Goal: Transaction & Acquisition: Purchase product/service

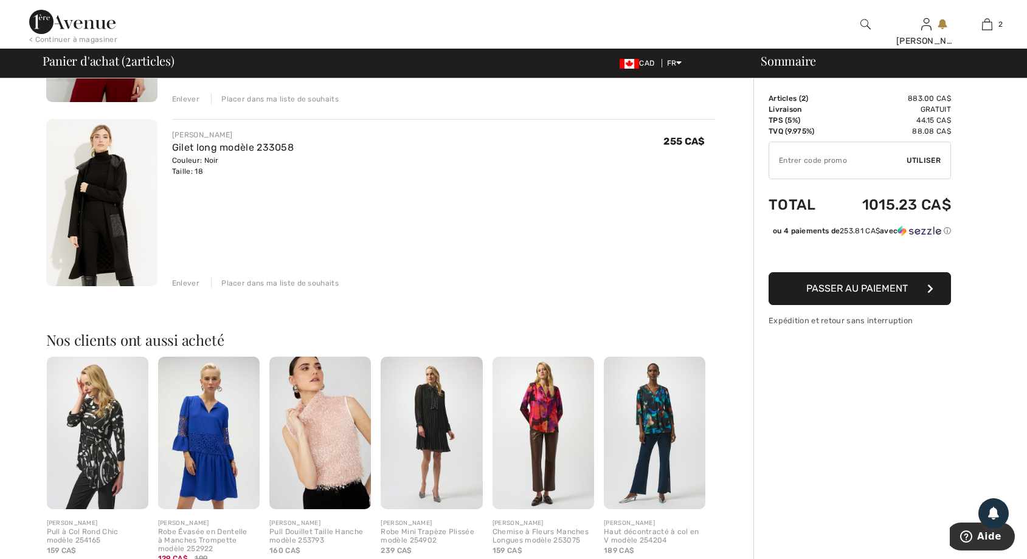
click at [188, 286] on div "Enlever" at bounding box center [185, 283] width 27 height 11
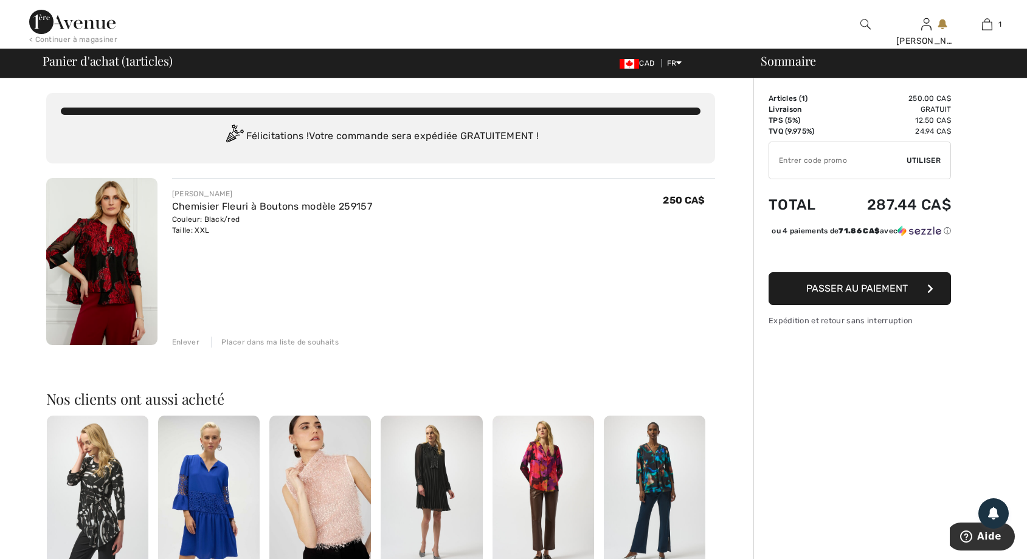
click at [112, 260] on img at bounding box center [101, 261] width 111 height 167
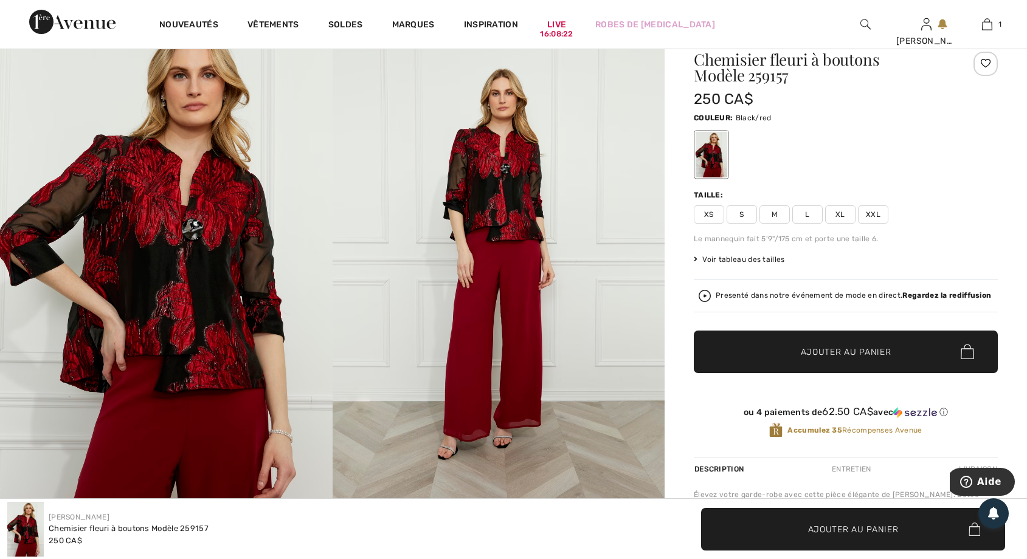
click at [165, 259] on img at bounding box center [166, 264] width 333 height 499
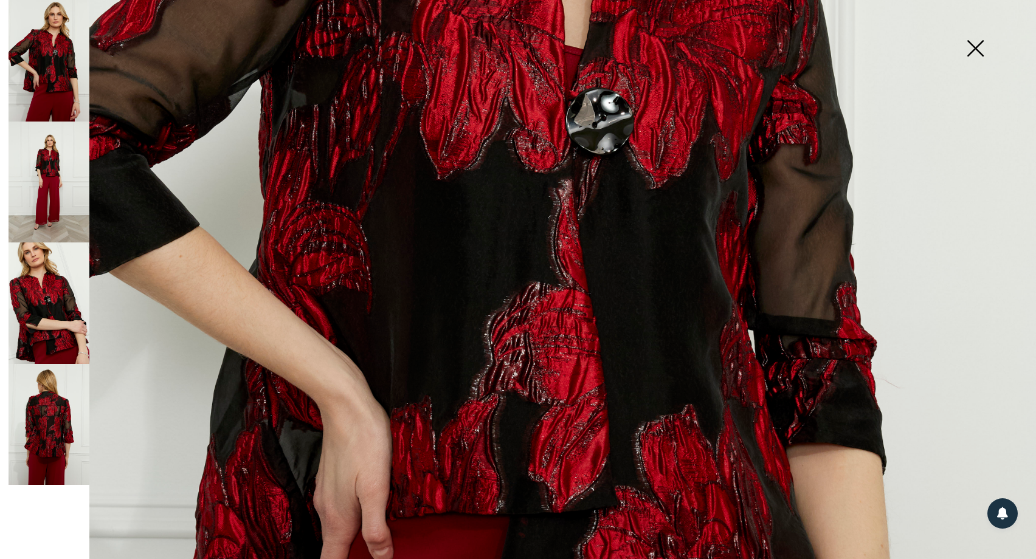
scroll to position [365, 0]
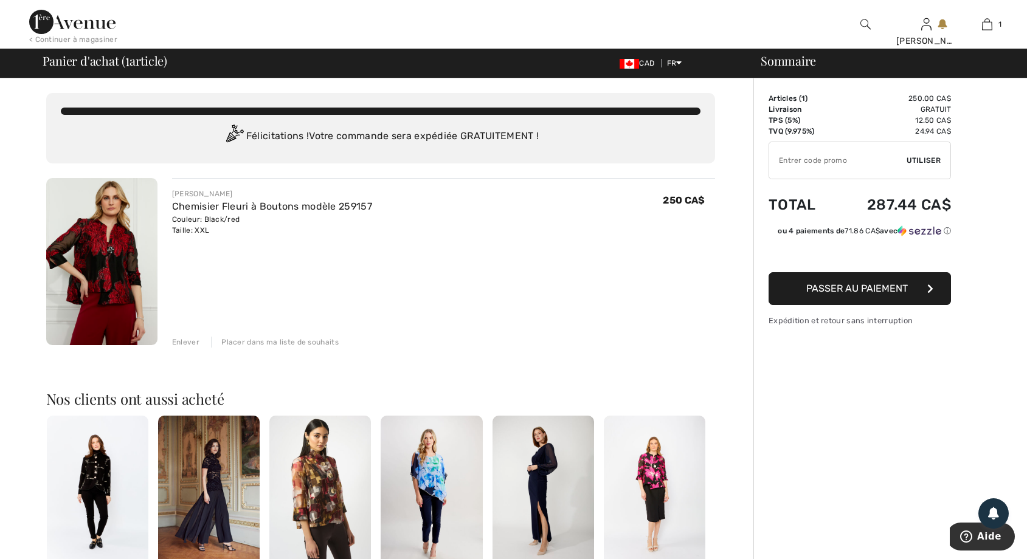
click at [861, 22] on img at bounding box center [865, 24] width 10 height 15
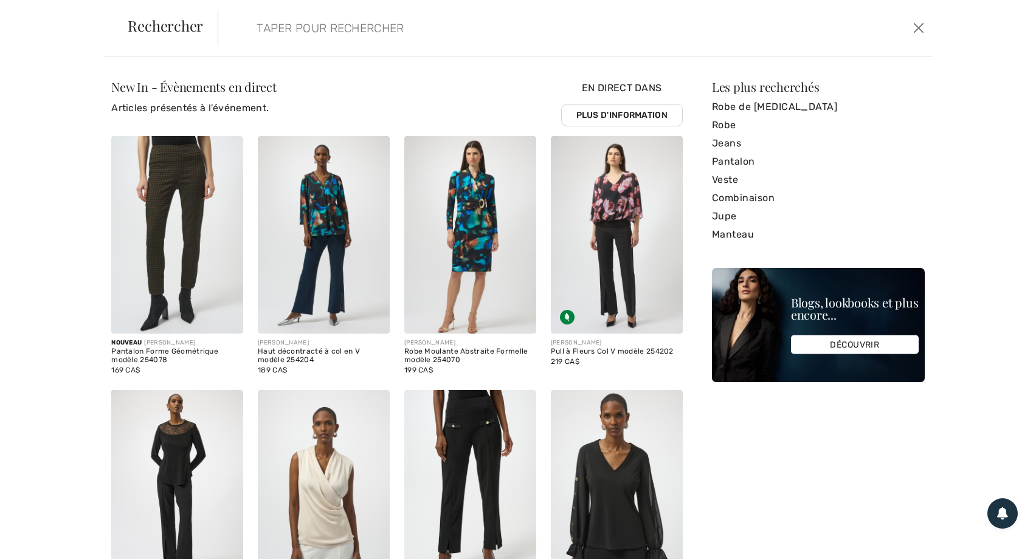
click at [272, 27] on input "search" at bounding box center [495, 28] width 497 height 36
paste input "254004"
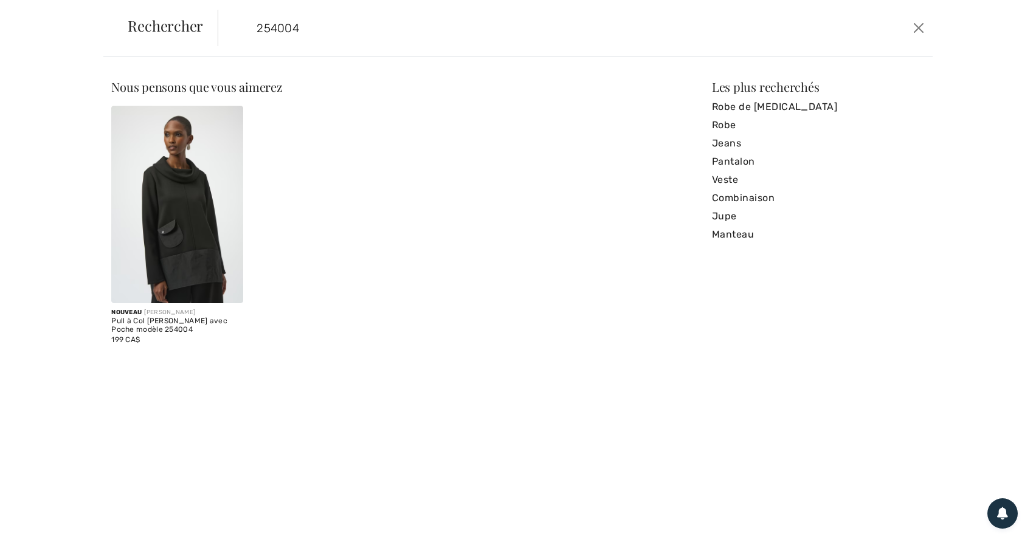
type input "254004"
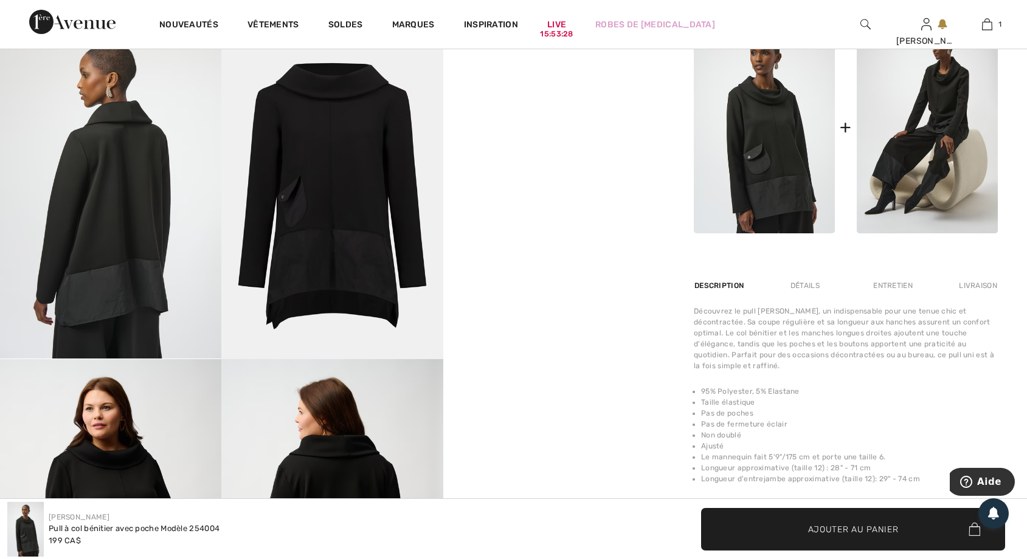
click at [588, 137] on video "Your browser does not support the video tag." at bounding box center [553, 82] width 221 height 111
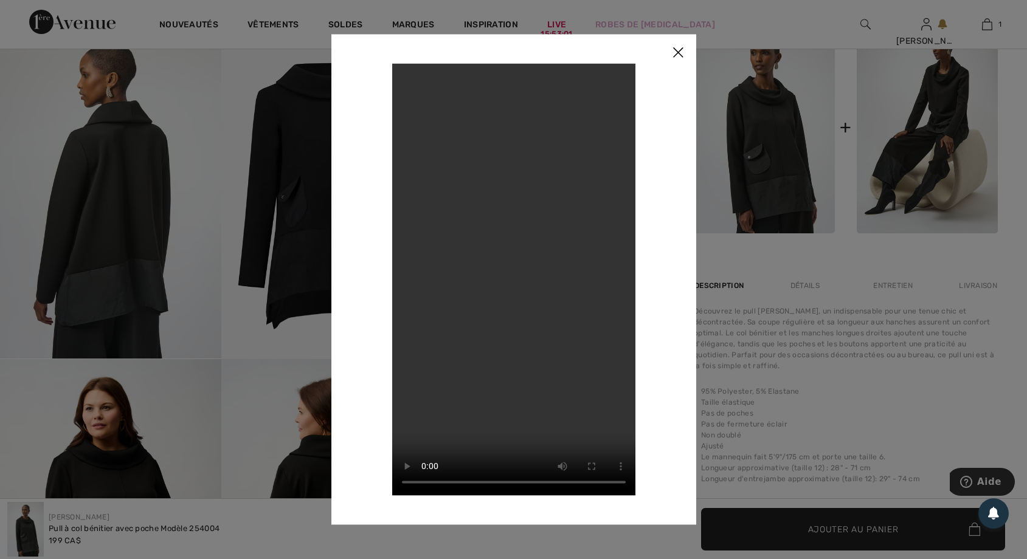
click at [680, 51] on img at bounding box center [678, 53] width 36 height 38
